Goal: Information Seeking & Learning: Learn about a topic

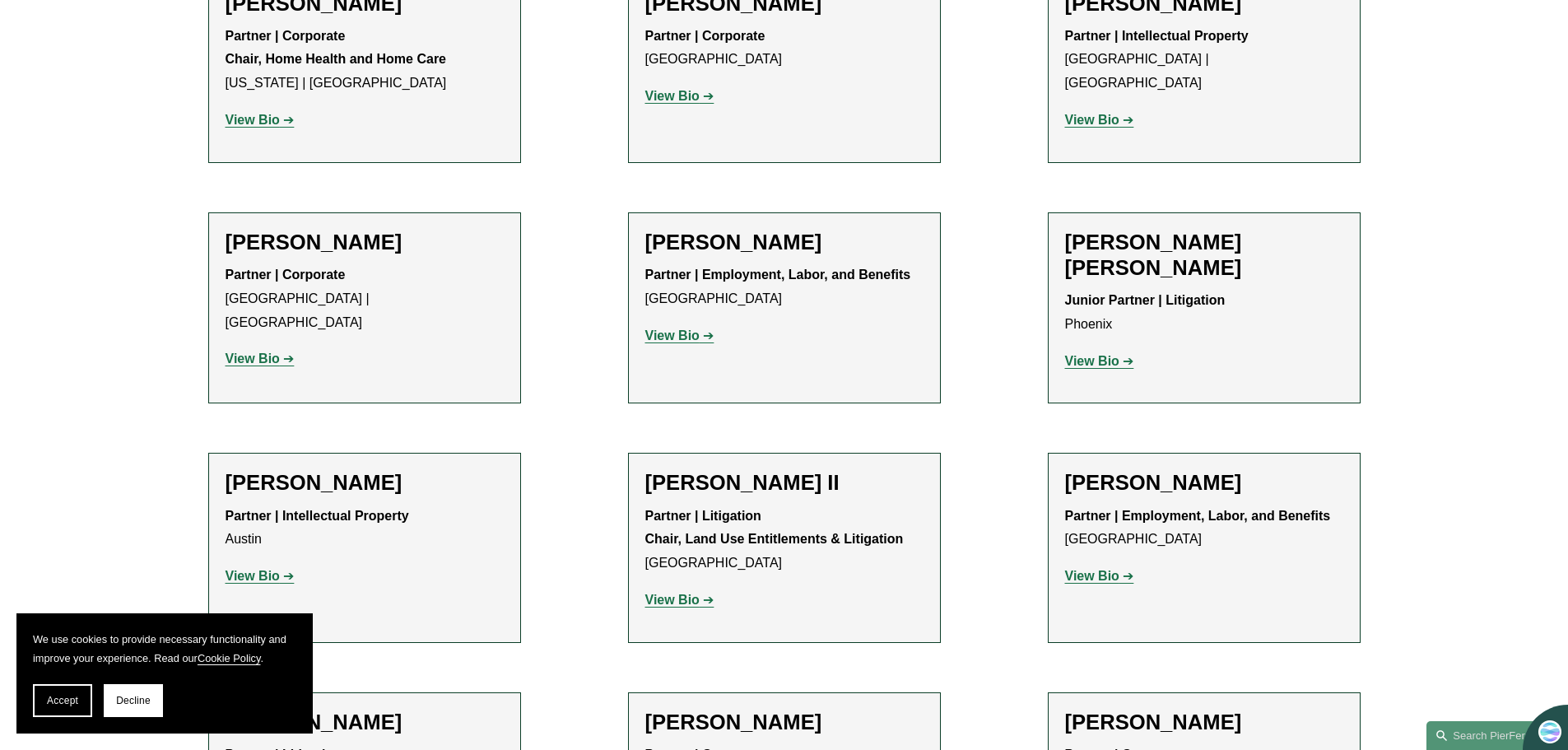
scroll to position [1159, 0]
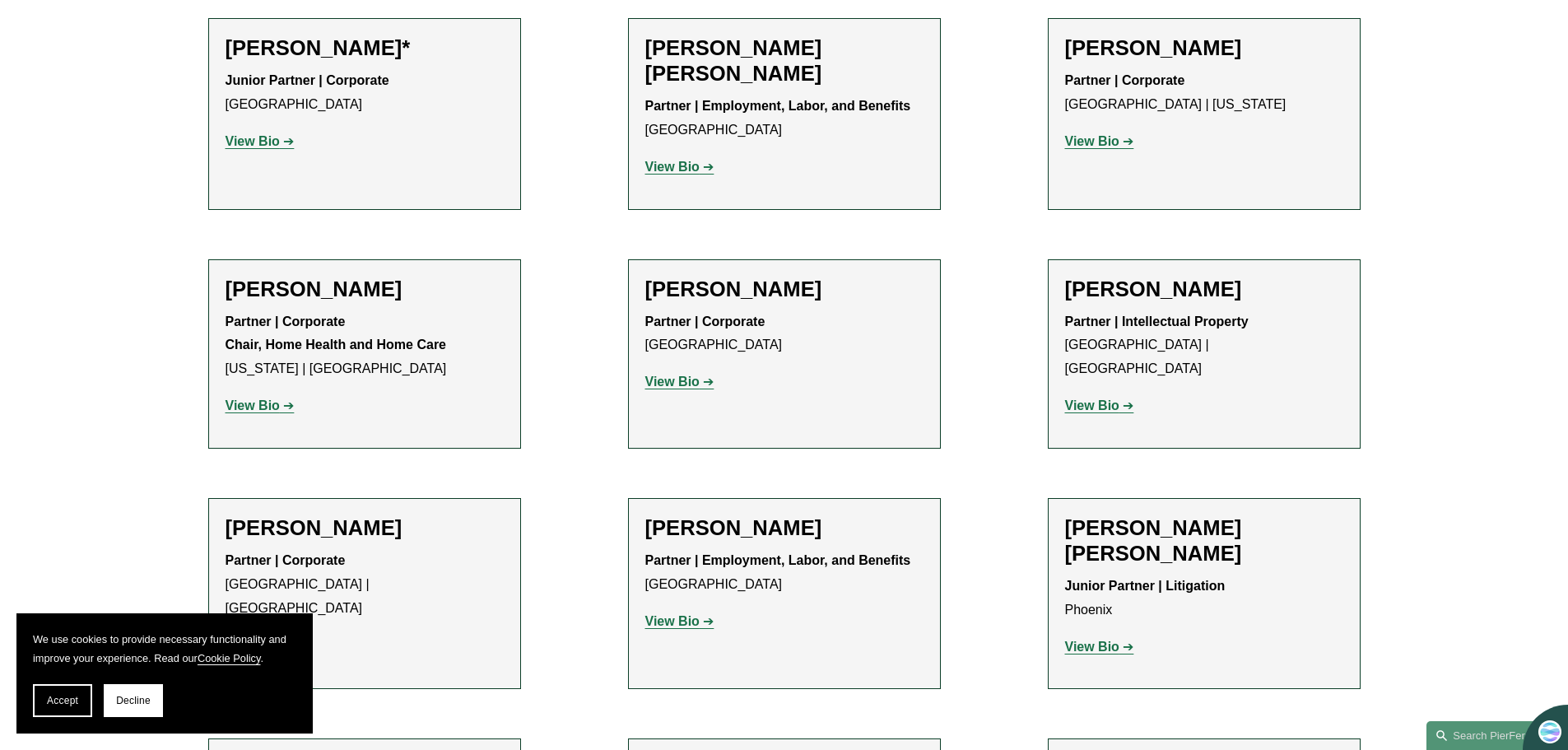
click at [660, 386] on strong "View Bio" at bounding box center [672, 382] width 54 height 14
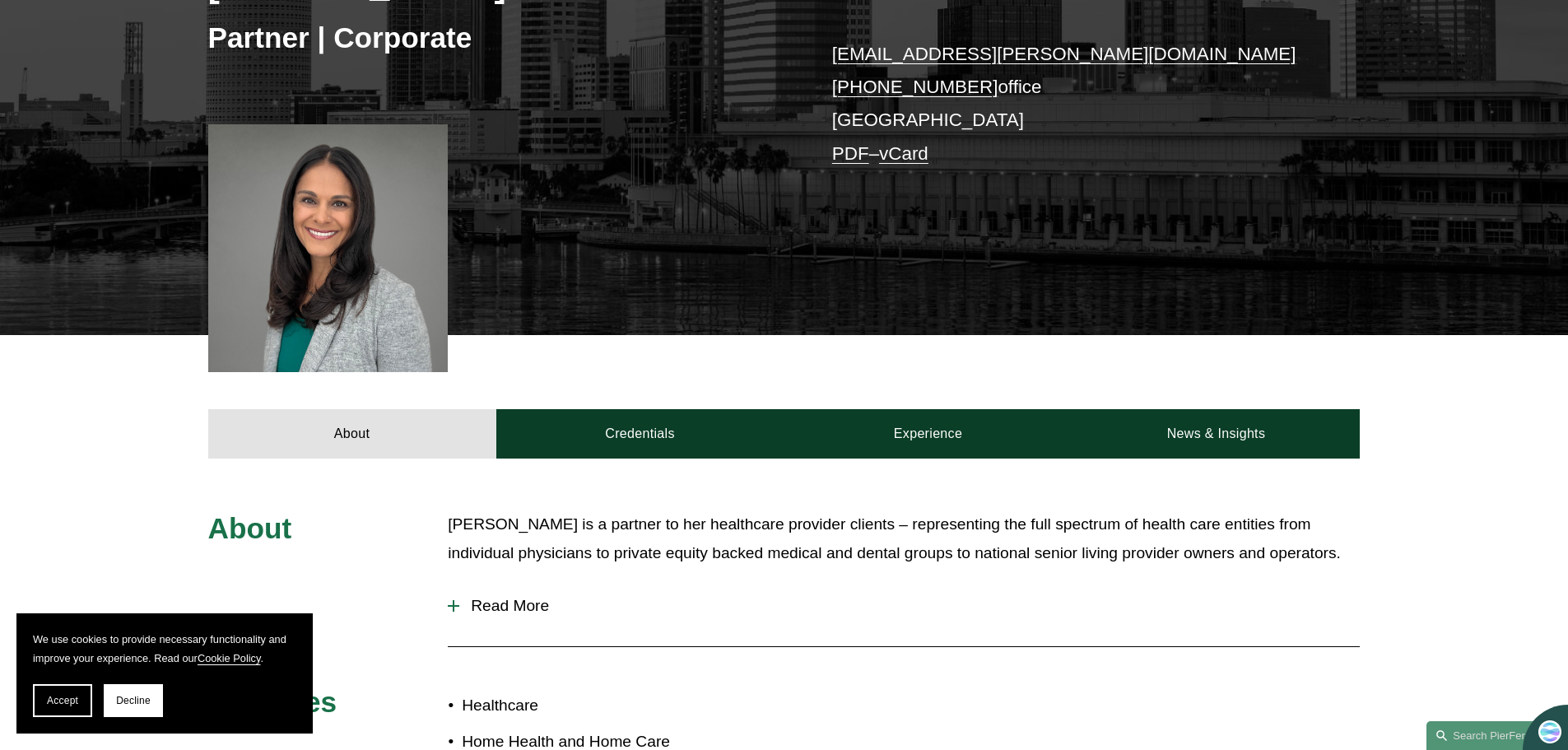
scroll to position [330, 0]
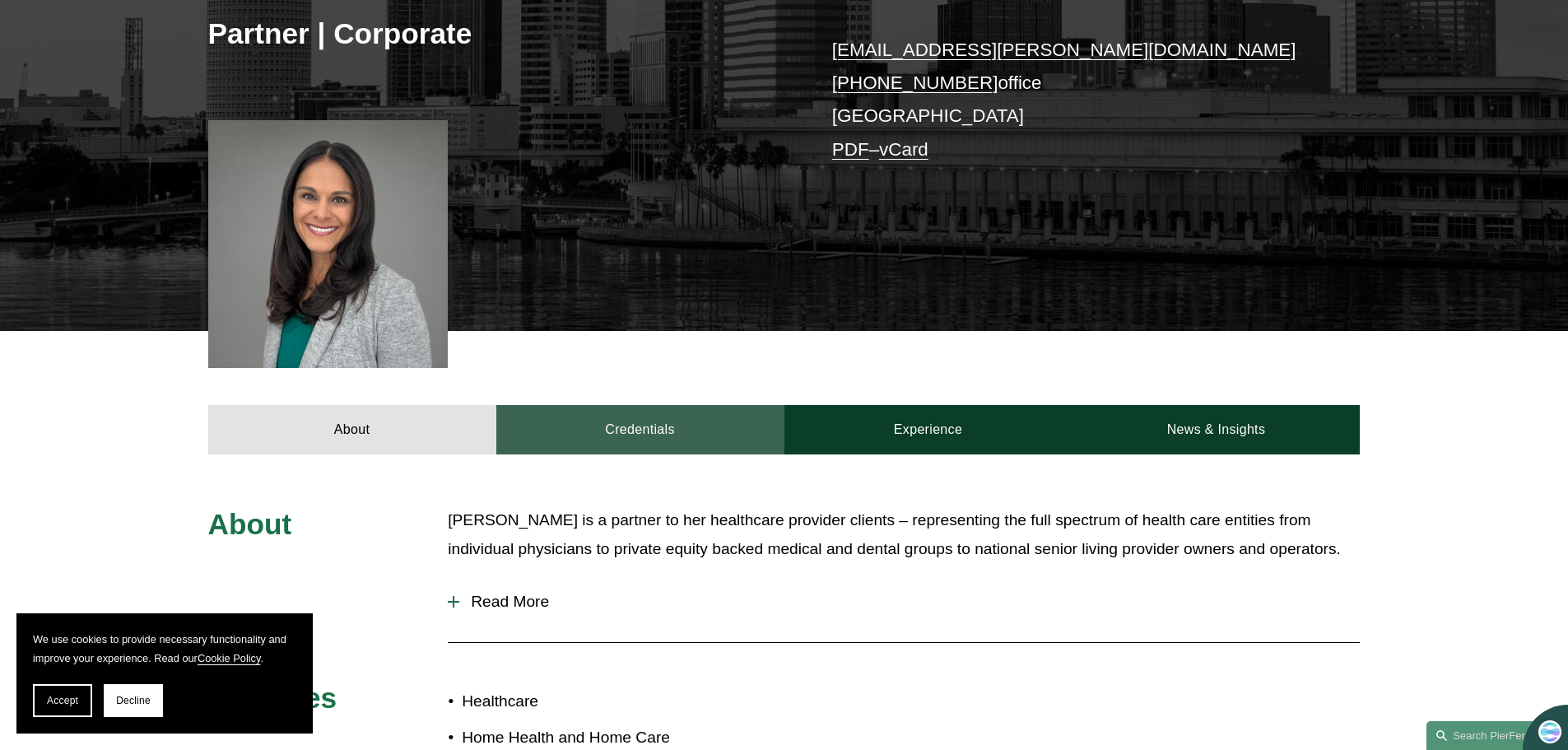
click at [636, 436] on link "Credentials" at bounding box center [641, 429] width 288 height 49
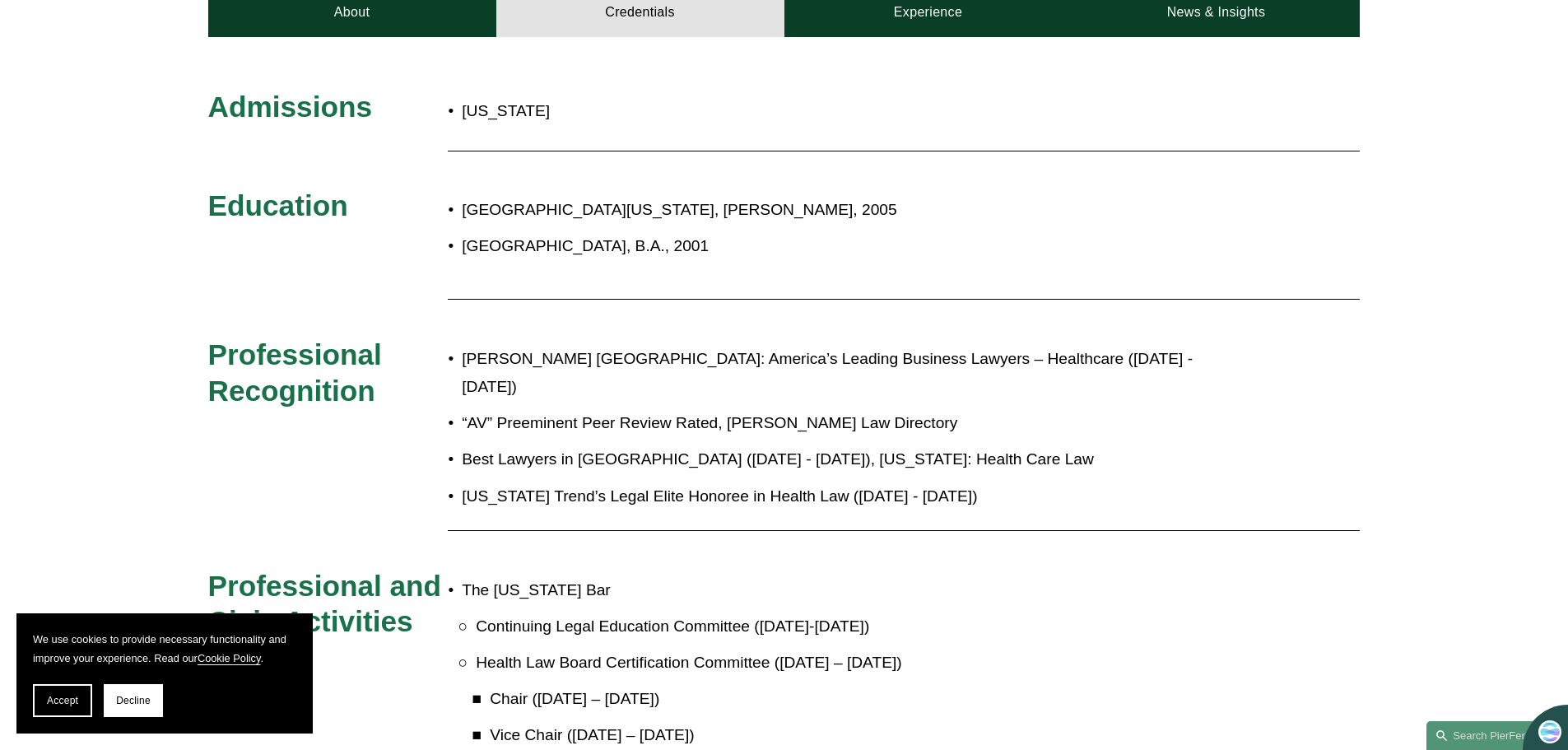
scroll to position [823, 0]
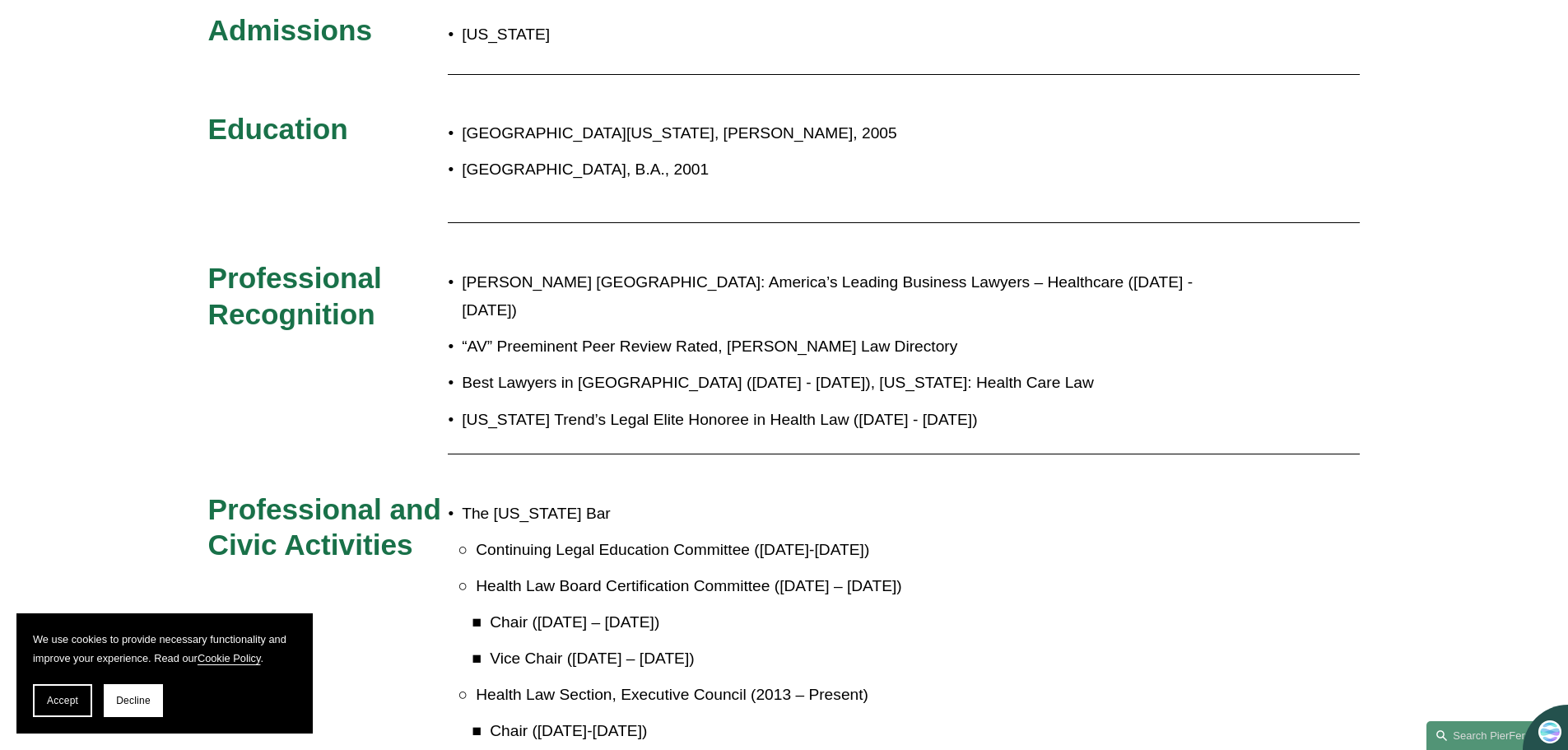
click at [72, 700] on span "Accept" at bounding box center [63, 701] width 31 height 12
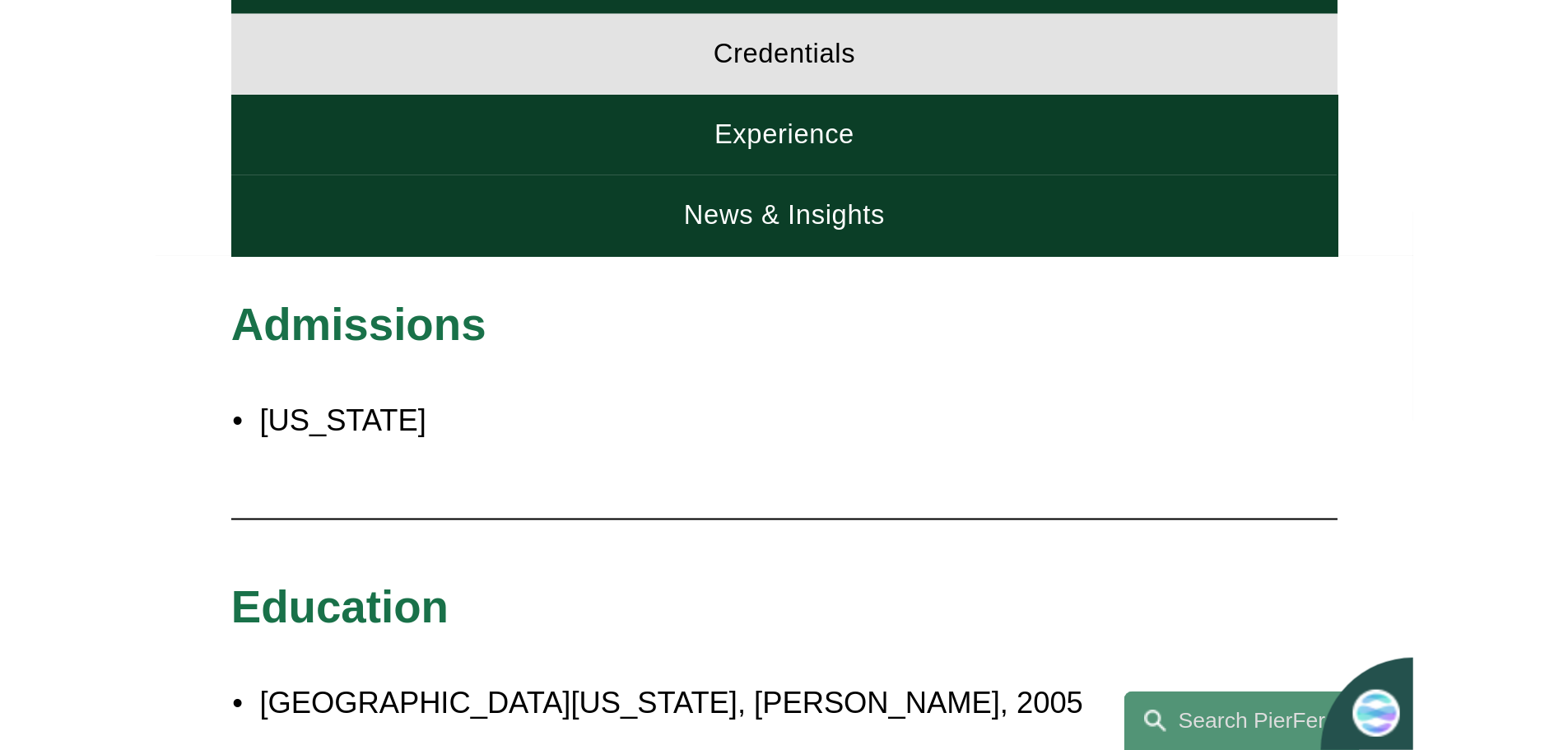
scroll to position [824, 0]
